Goal: Task Accomplishment & Management: Manage account settings

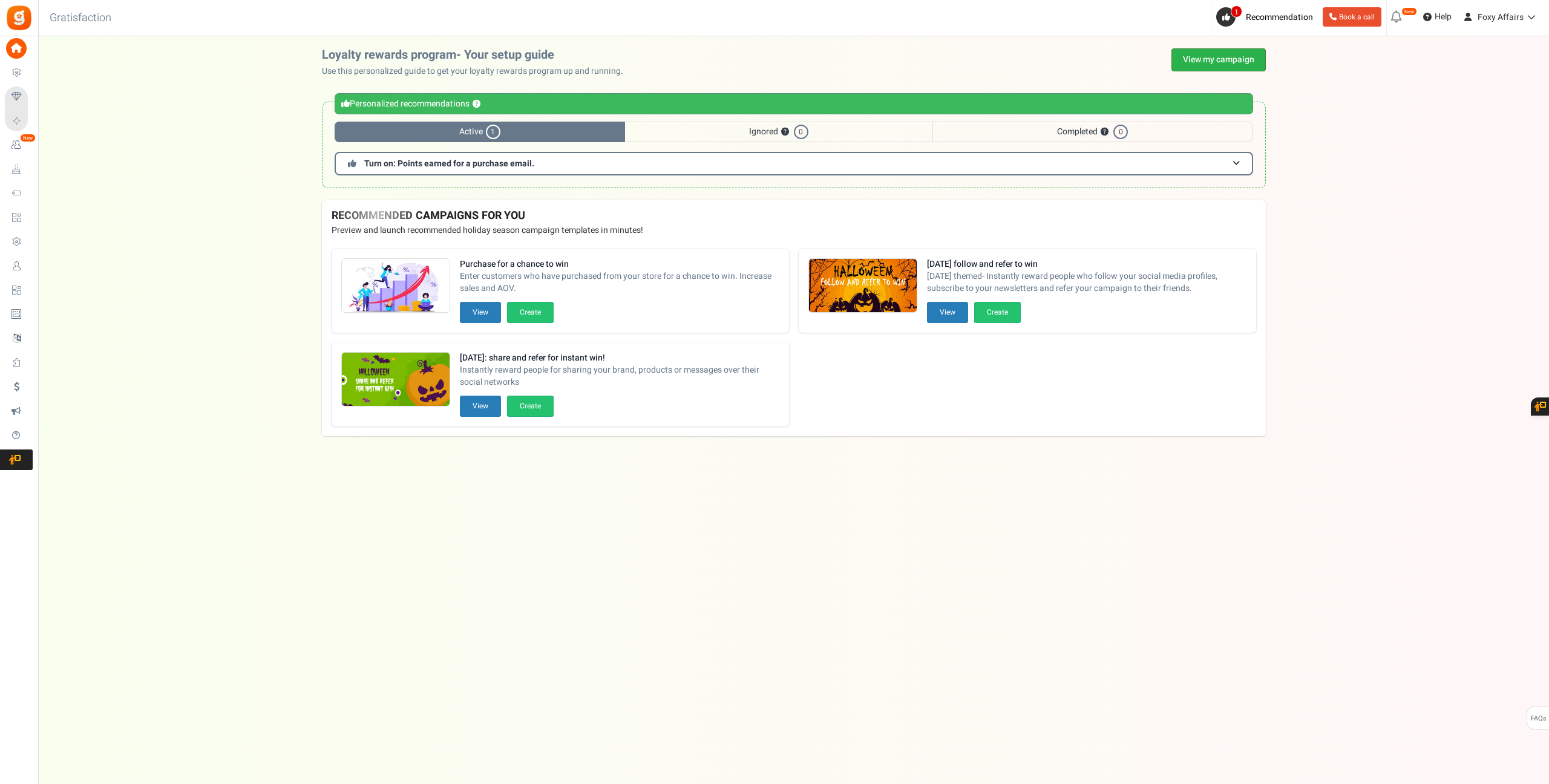
click at [1233, 60] on link "View my campaign" at bounding box center [1219, 60] width 94 height 23
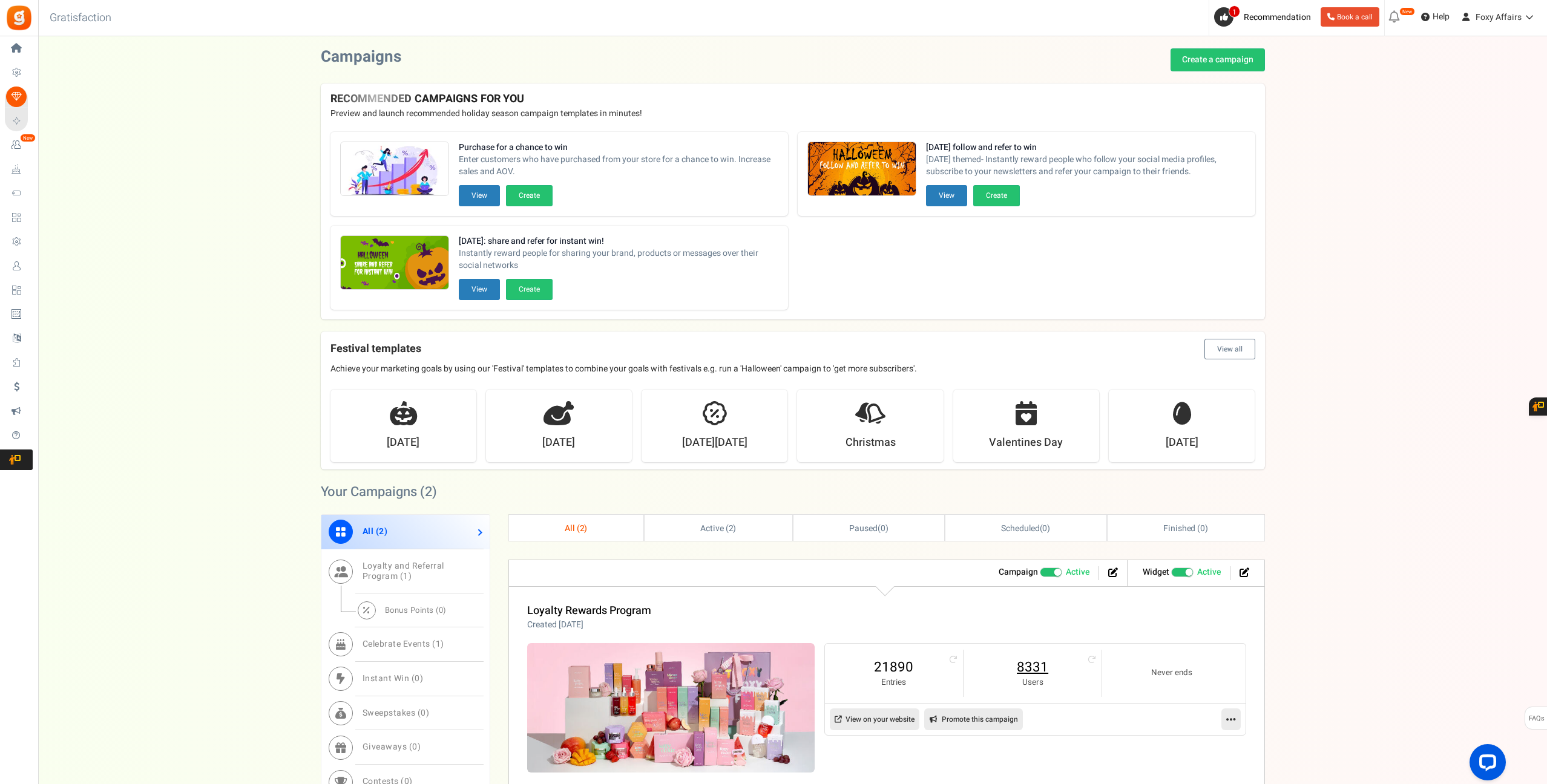
click at [1038, 665] on link "8331" at bounding box center [1032, 667] width 114 height 20
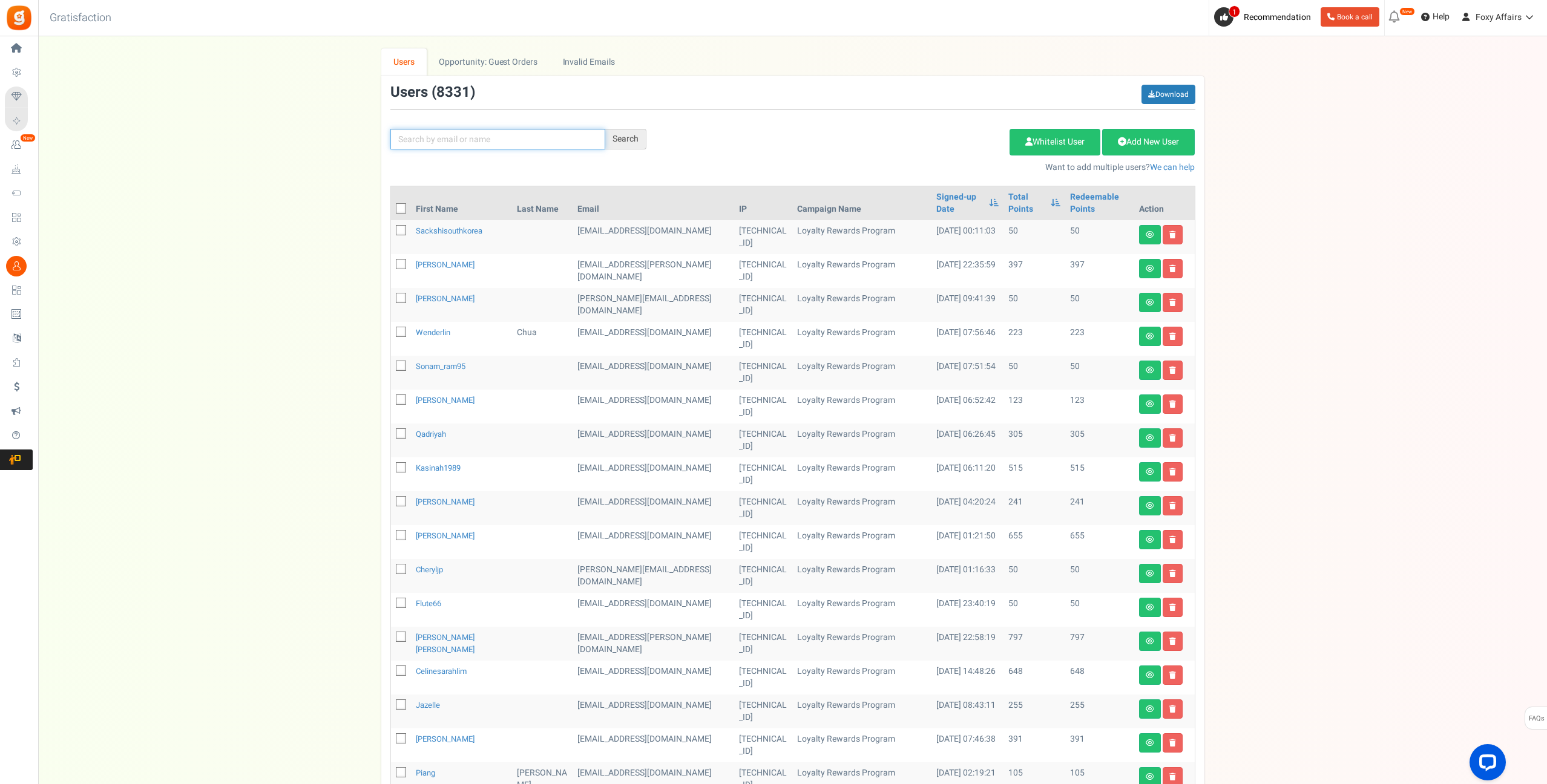
click at [544, 134] on input "text" at bounding box center [498, 139] width 215 height 20
paste input "[EMAIL_ADDRESS][DOMAIN_NAME]"
type input "[EMAIL_ADDRESS][DOMAIN_NAME]"
click at [632, 134] on div "Search" at bounding box center [626, 139] width 41 height 20
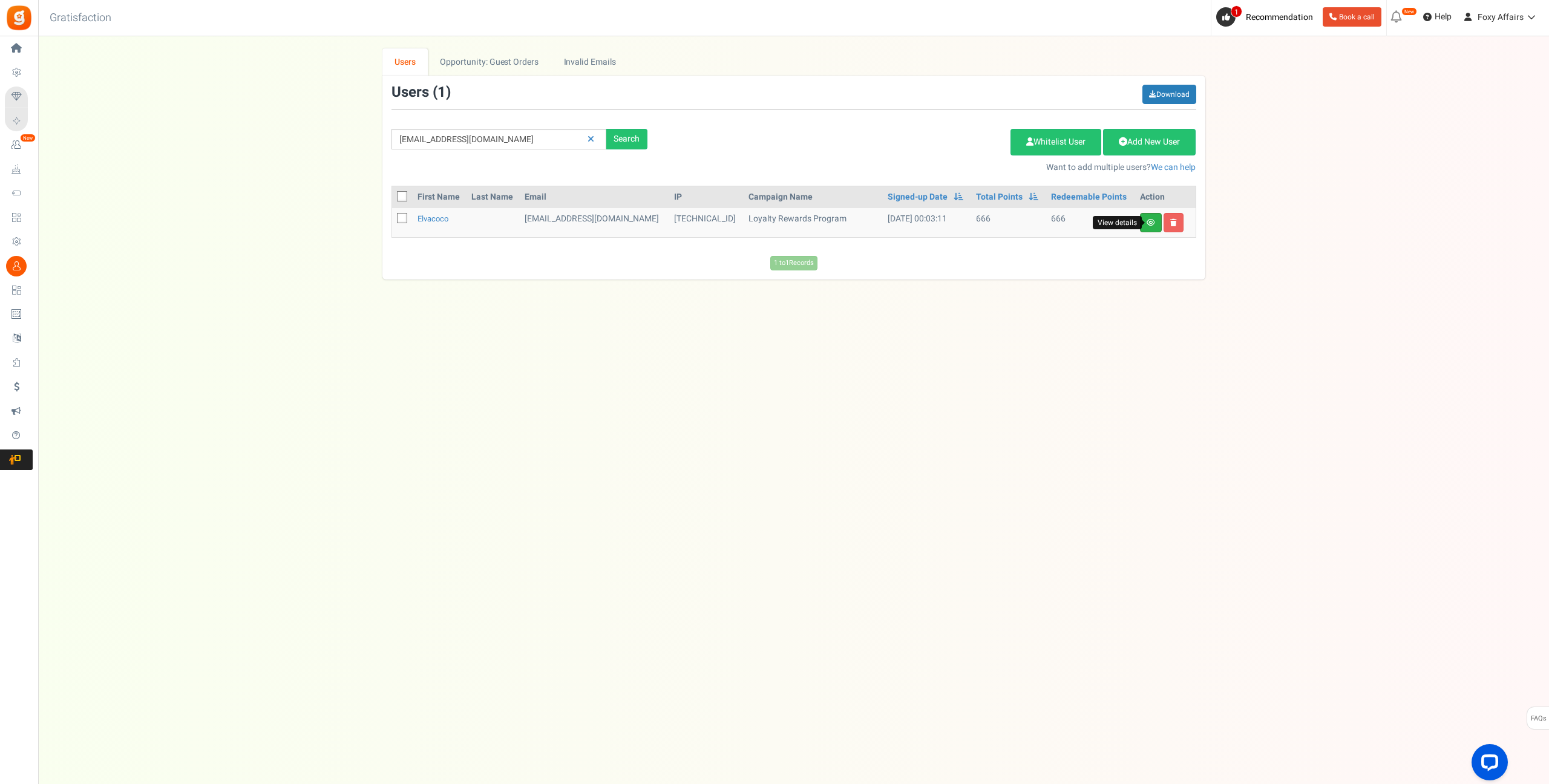
click at [1151, 223] on icon at bounding box center [1151, 222] width 9 height 7
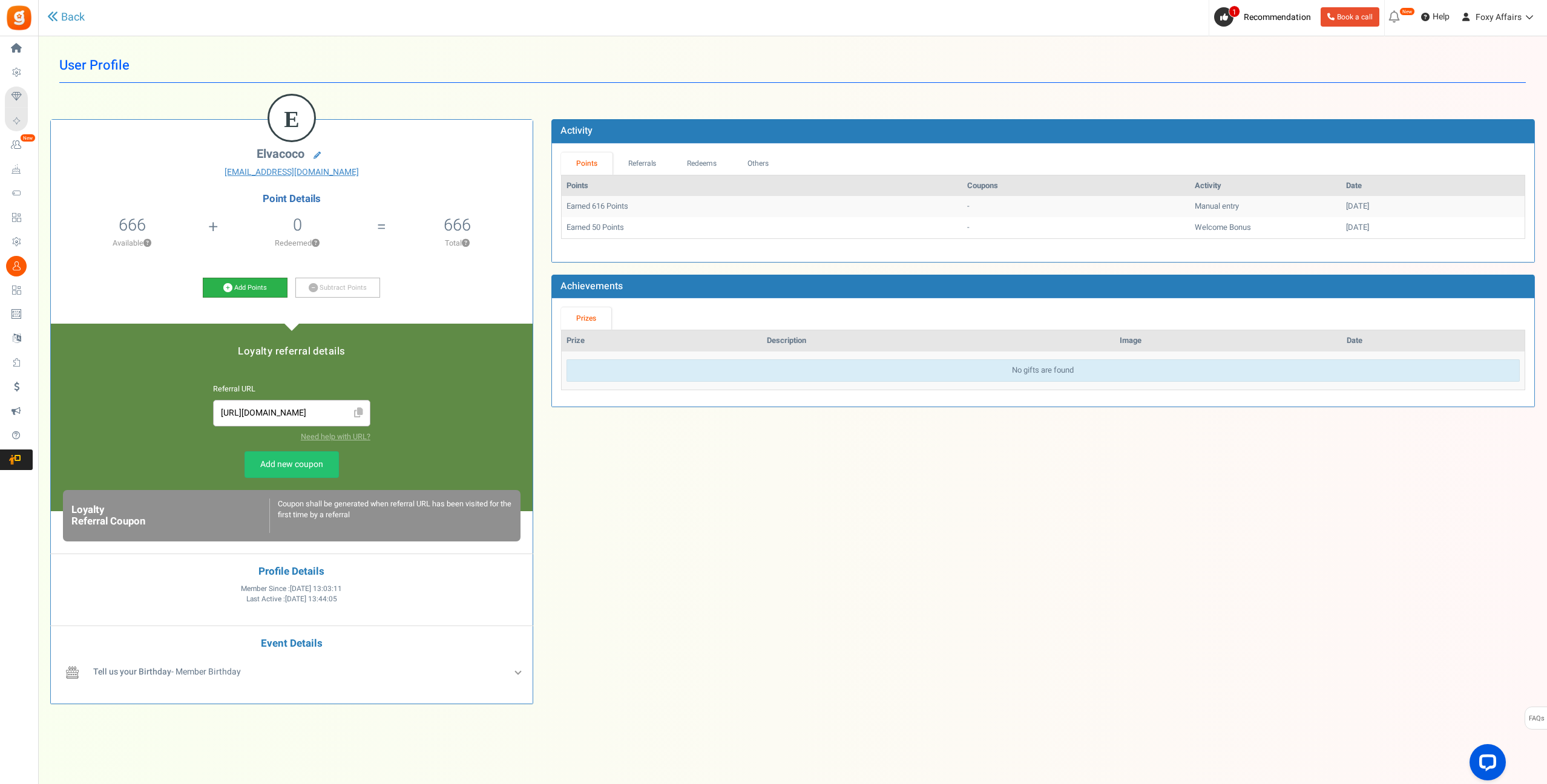
click at [229, 287] on icon at bounding box center [228, 288] width 9 height 9
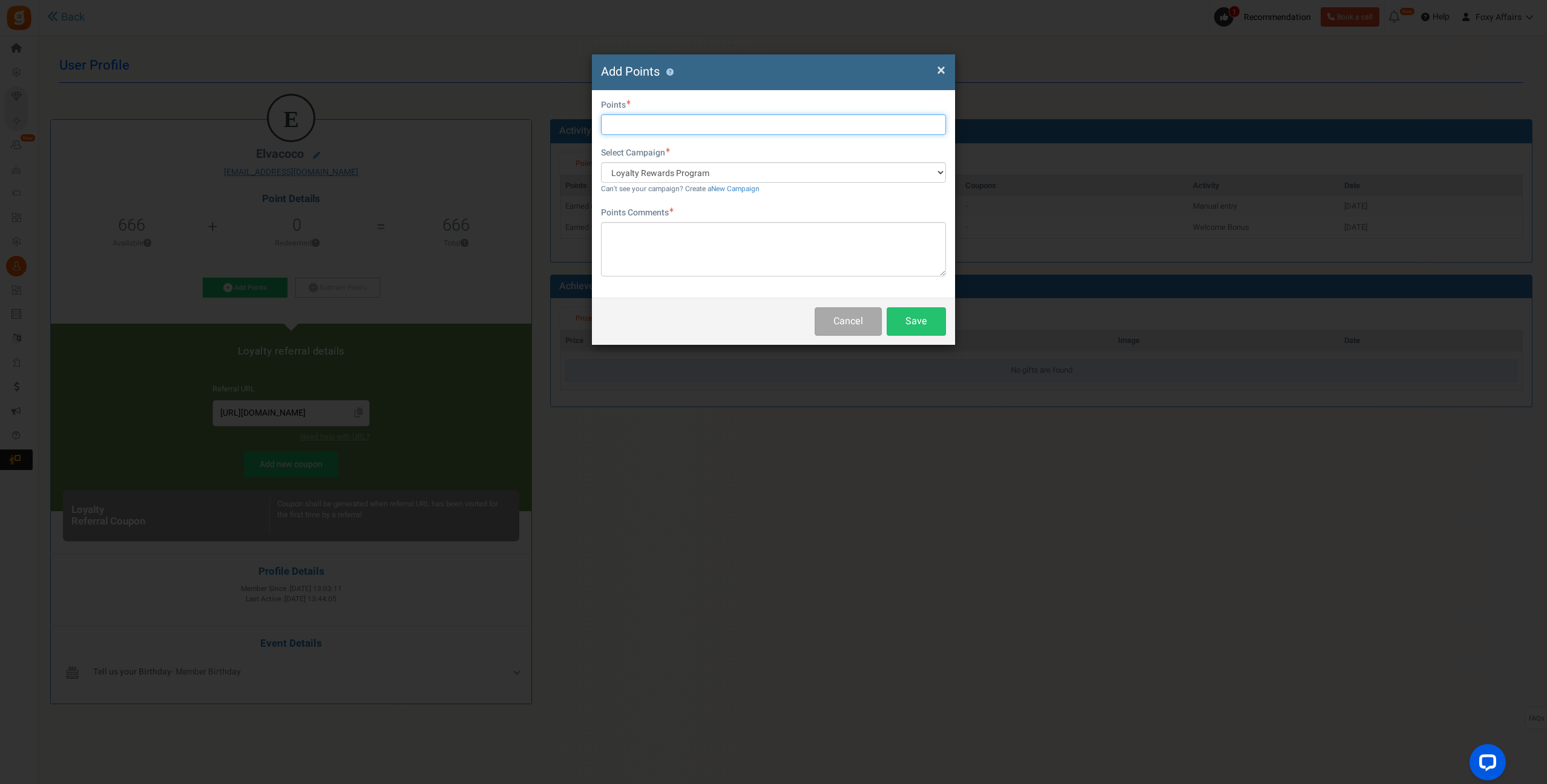
click at [613, 124] on input "text" at bounding box center [774, 125] width 345 height 20
type input "324"
click at [636, 245] on textarea at bounding box center [774, 249] width 345 height 54
type textarea "Shopee Order"
click at [917, 318] on button "Save" at bounding box center [916, 321] width 60 height 28
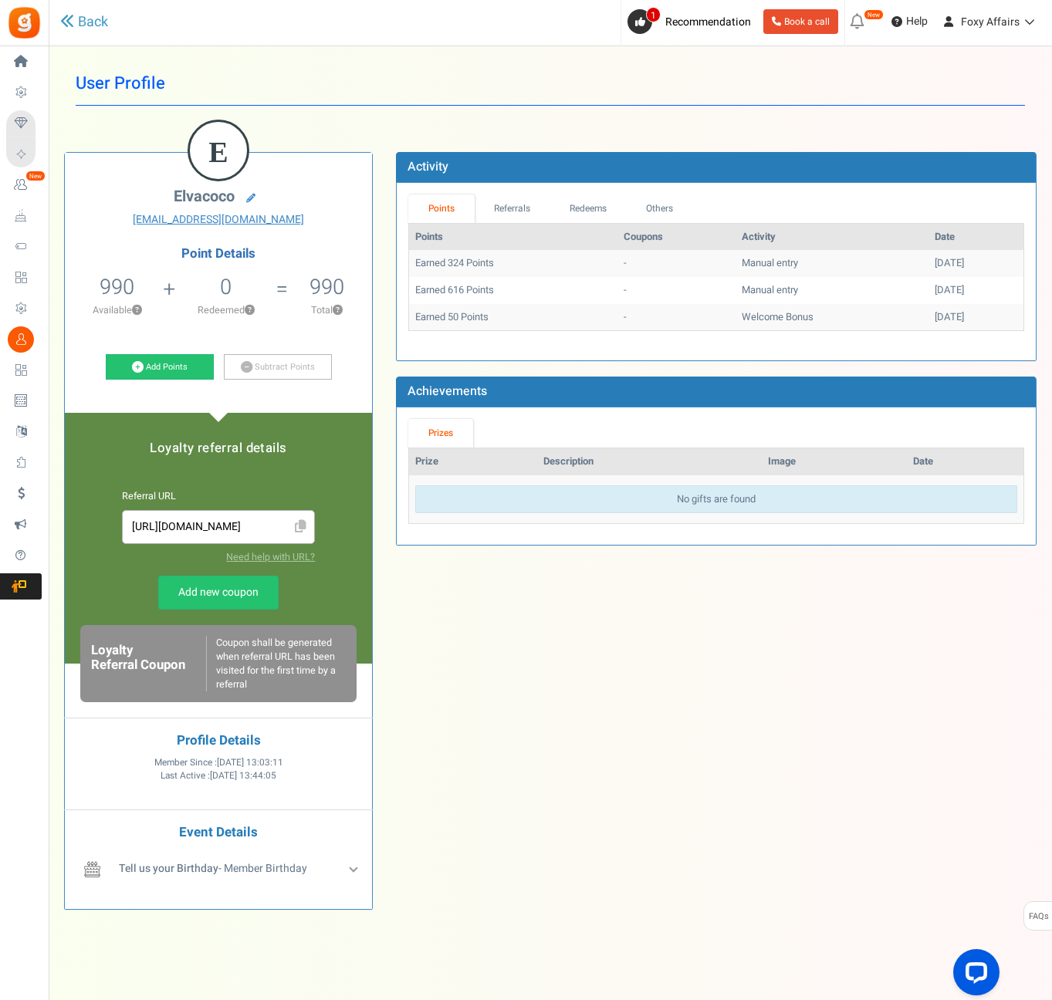
click at [949, 88] on h1 "User Profile" at bounding box center [550, 84] width 949 height 44
